Goal: Information Seeking & Learning: Understand process/instructions

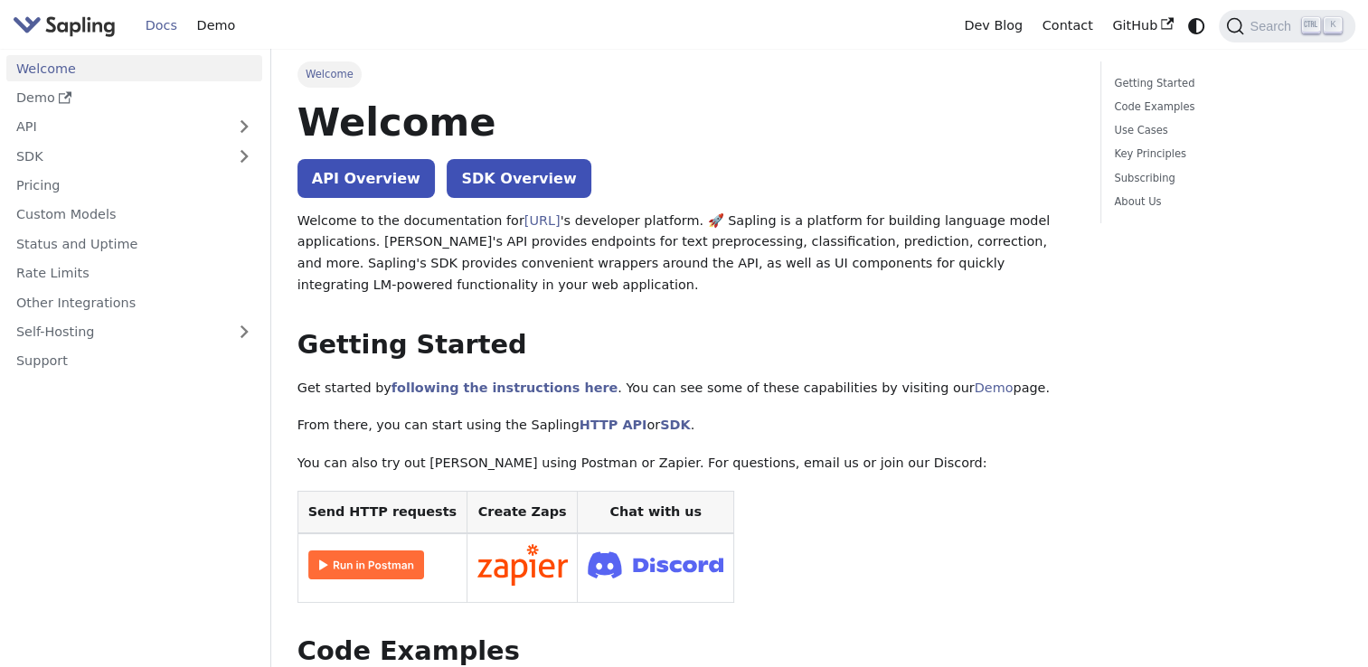
click at [383, 181] on link "API Overview" at bounding box center [365, 178] width 137 height 39
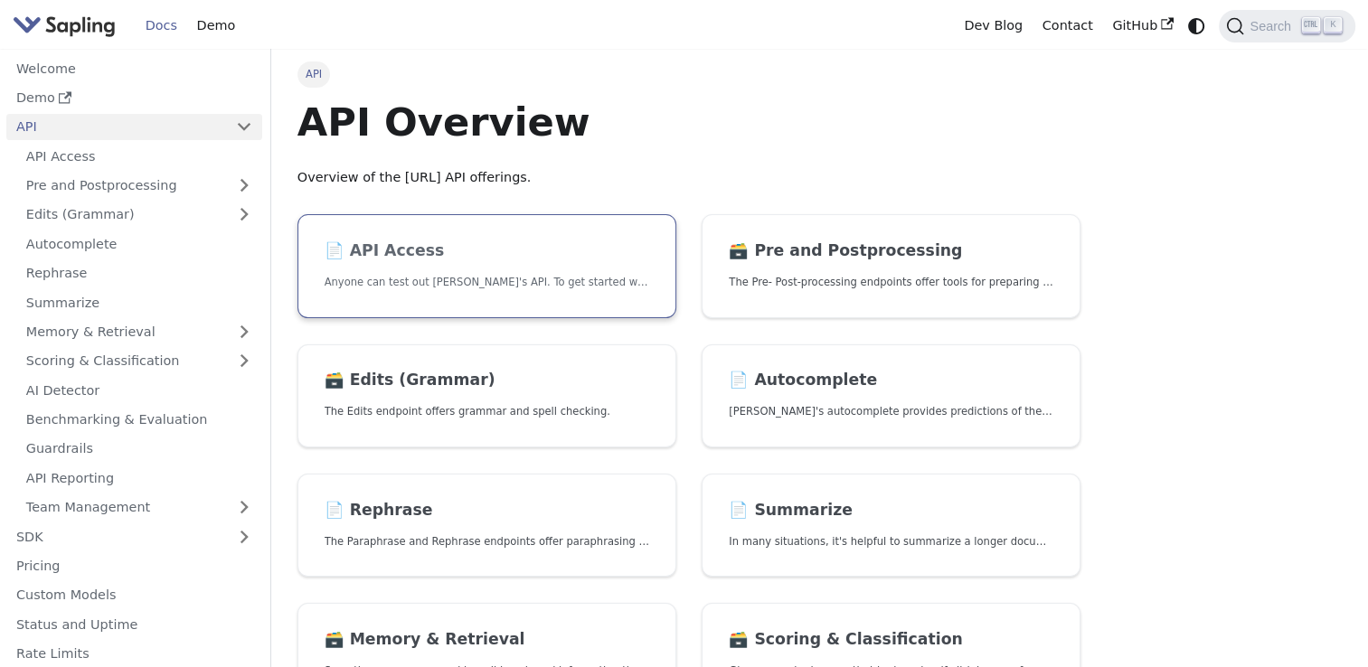
click at [514, 298] on link "📄️ API Access Anyone can test out Sapling's API. To get started with the API, s…" at bounding box center [486, 266] width 379 height 104
